Goal: Navigation & Orientation: Find specific page/section

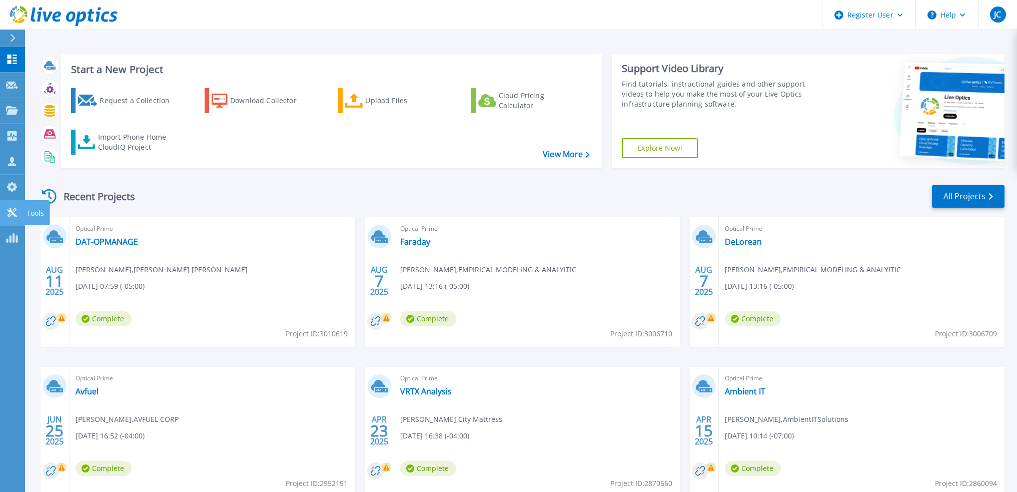
click at [14, 207] on div at bounding box center [12, 212] width 12 height 11
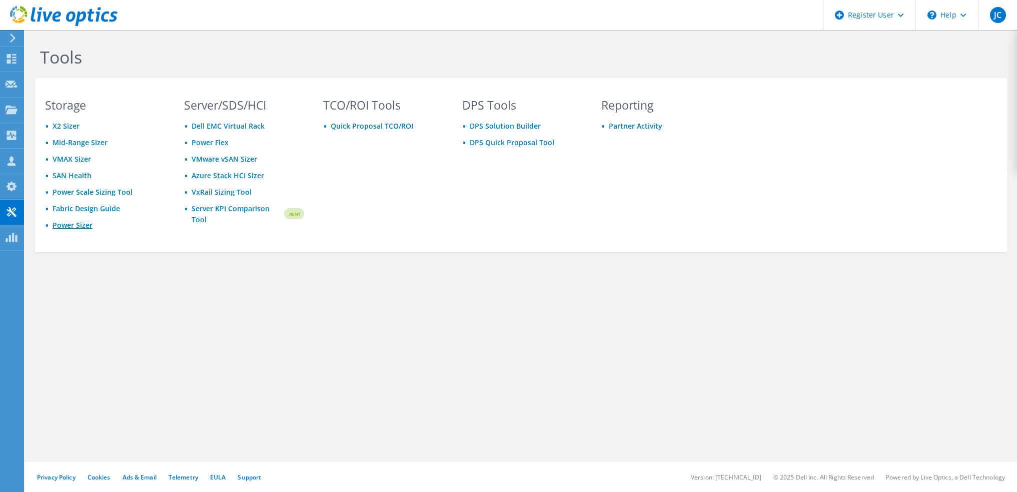
click at [76, 224] on link "Power Sizer" at bounding box center [73, 225] width 40 height 10
